Goal: Task Accomplishment & Management: Complete application form

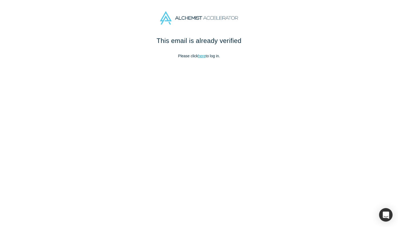
click at [201, 57] on link "here" at bounding box center [202, 56] width 8 height 4
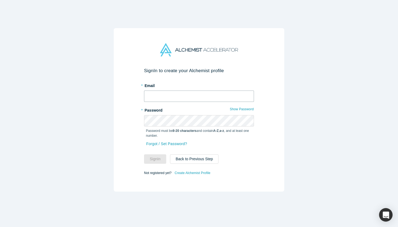
type input "[EMAIL_ADDRESS][DOMAIN_NAME]"
click at [155, 159] on button "Sign In" at bounding box center [155, 159] width 22 height 9
